Goal: Information Seeking & Learning: Learn about a topic

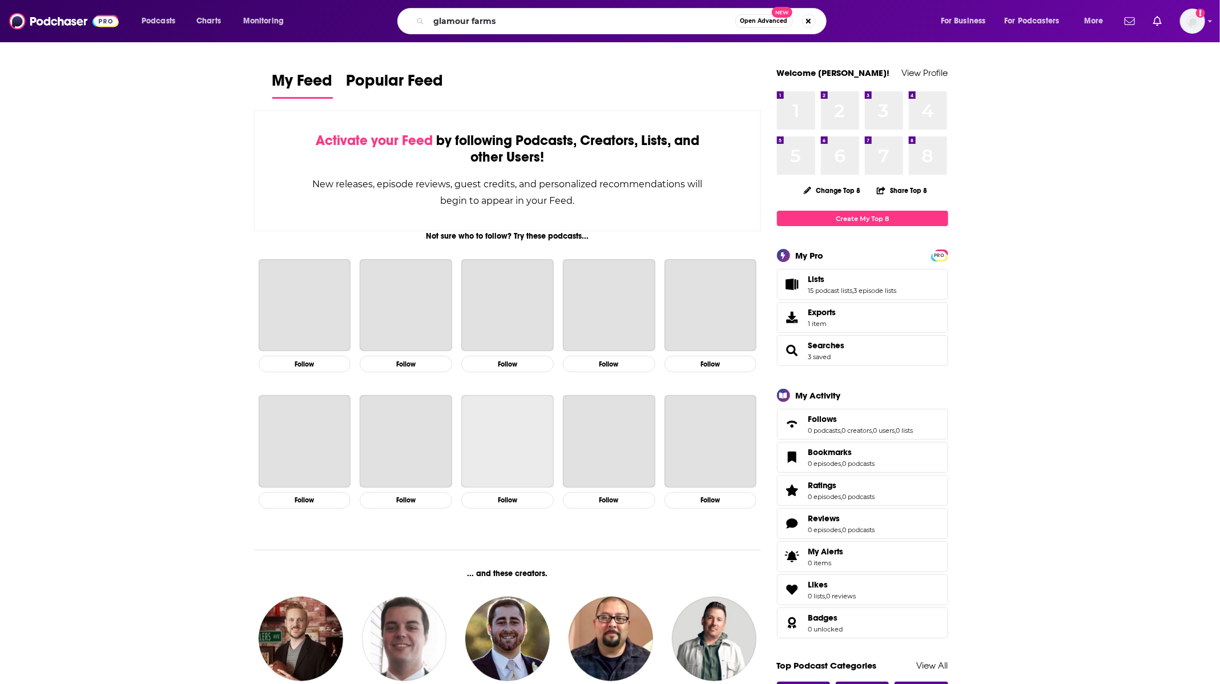
type input "glamour farms"
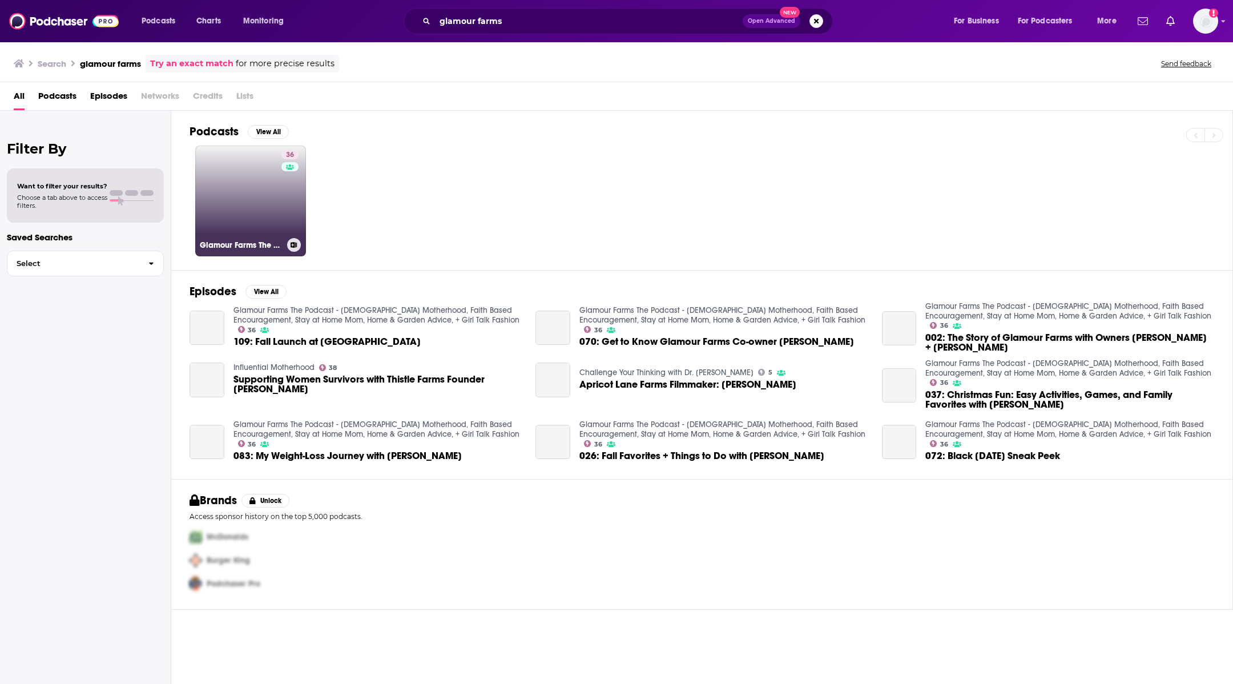
click at [214, 204] on link "36 Glamour Farms The Podcast - [DEMOGRAPHIC_DATA] Motherhood, Faith Based Encou…" at bounding box center [250, 201] width 111 height 111
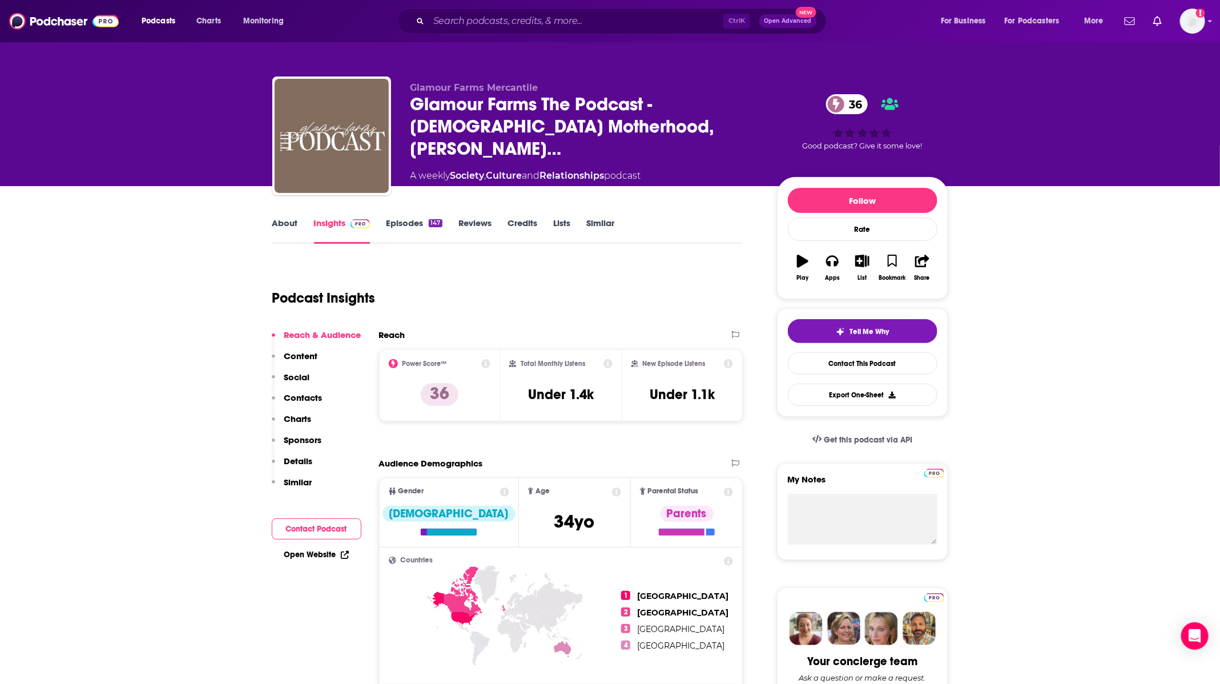
drag, startPoint x: 553, startPoint y: 36, endPoint x: 553, endPoint y: 26, distance: 9.7
click at [553, 33] on div "Podcasts Charts Monitoring Ctrl K Open Advanced New For Business For Podcasters…" at bounding box center [610, 21] width 1220 height 42
click at [553, 23] on input "Search podcasts, credits, & more..." at bounding box center [576, 21] width 295 height 18
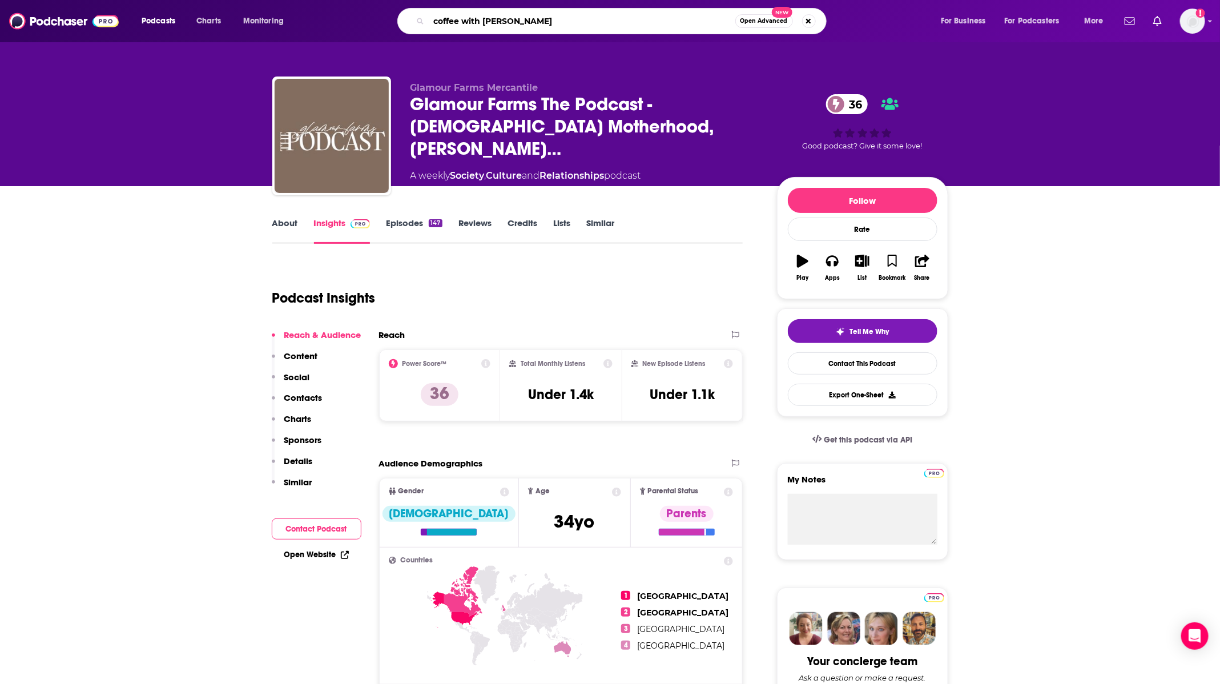
type input "coffee with [PERSON_NAME] homeschool"
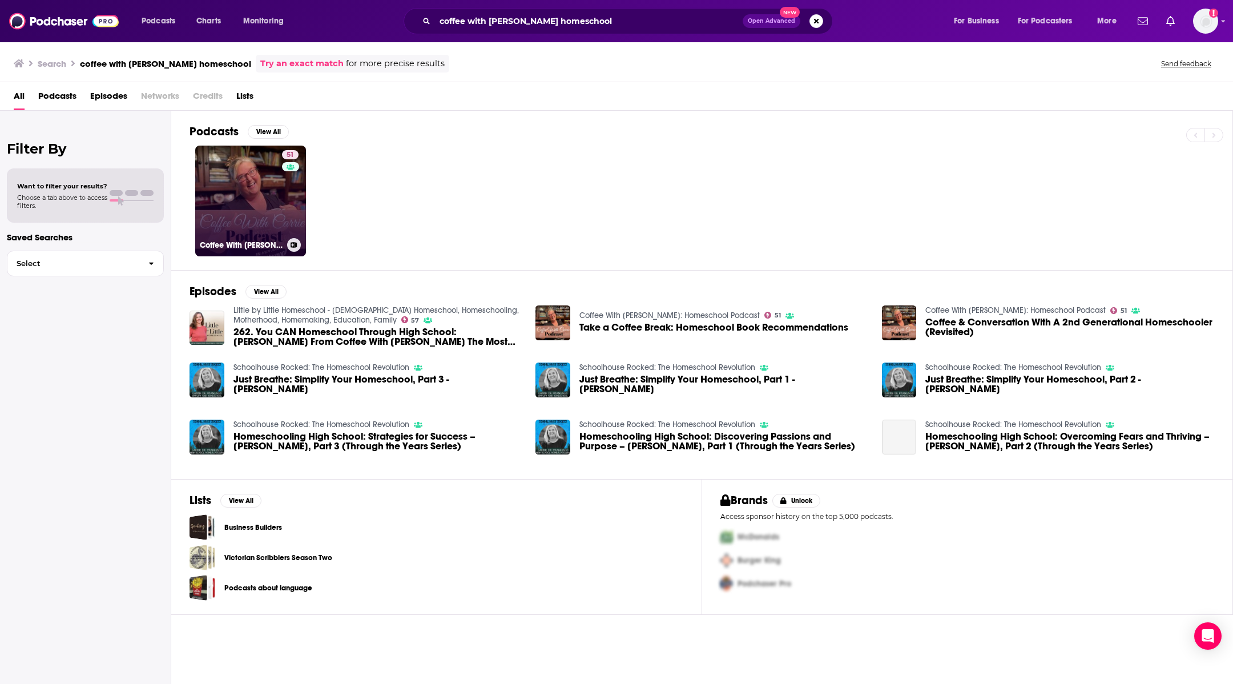
click at [252, 158] on link "51 Coffee With [PERSON_NAME]: Homeschool Podcast" at bounding box center [250, 201] width 111 height 111
